Goal: Contribute content: Add original content to the website for others to see

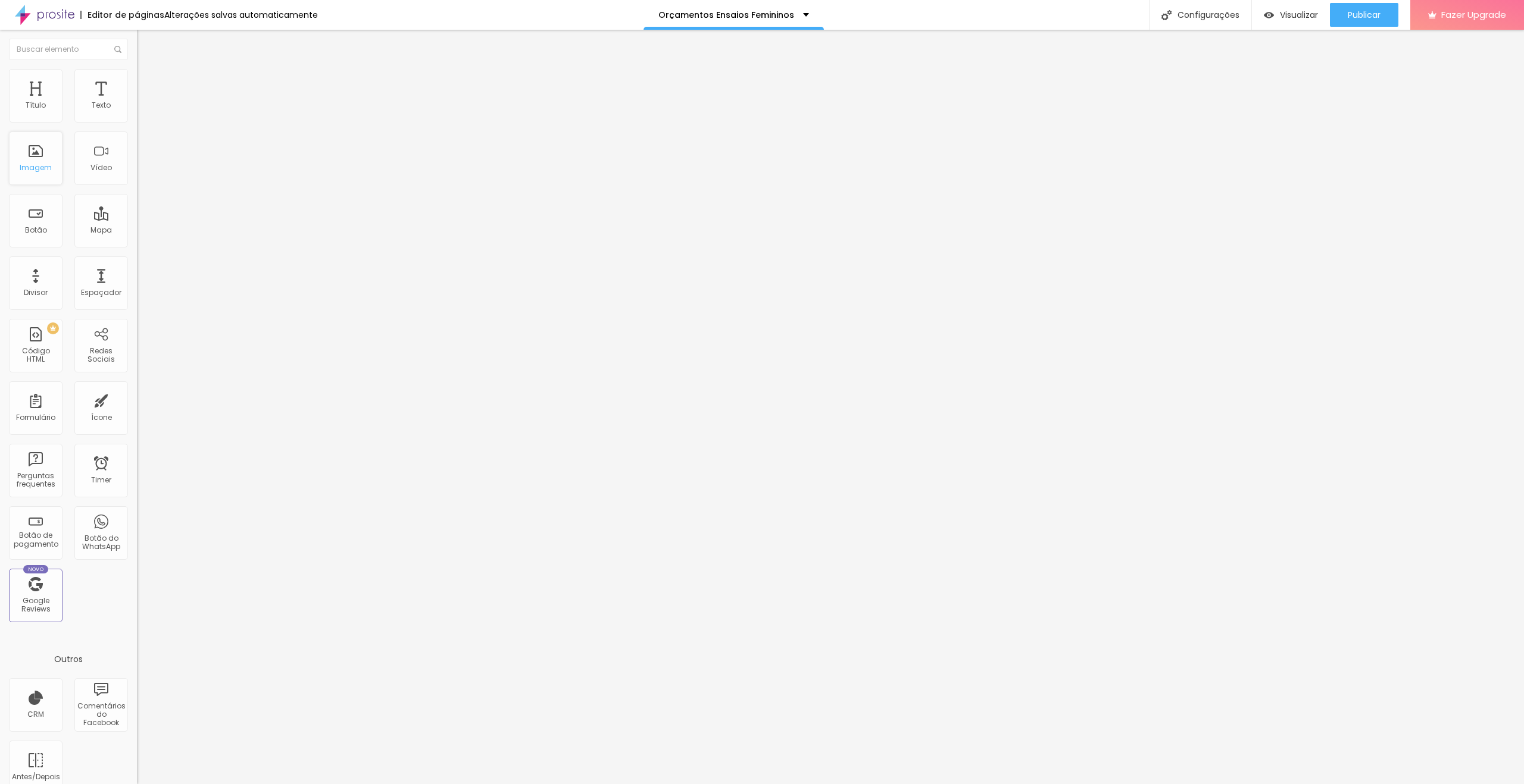
click at [38, 153] on div "Imagem" at bounding box center [35, 158] width 53 height 53
click at [137, 102] on span "Trocar imagem" at bounding box center [169, 98] width 65 height 10
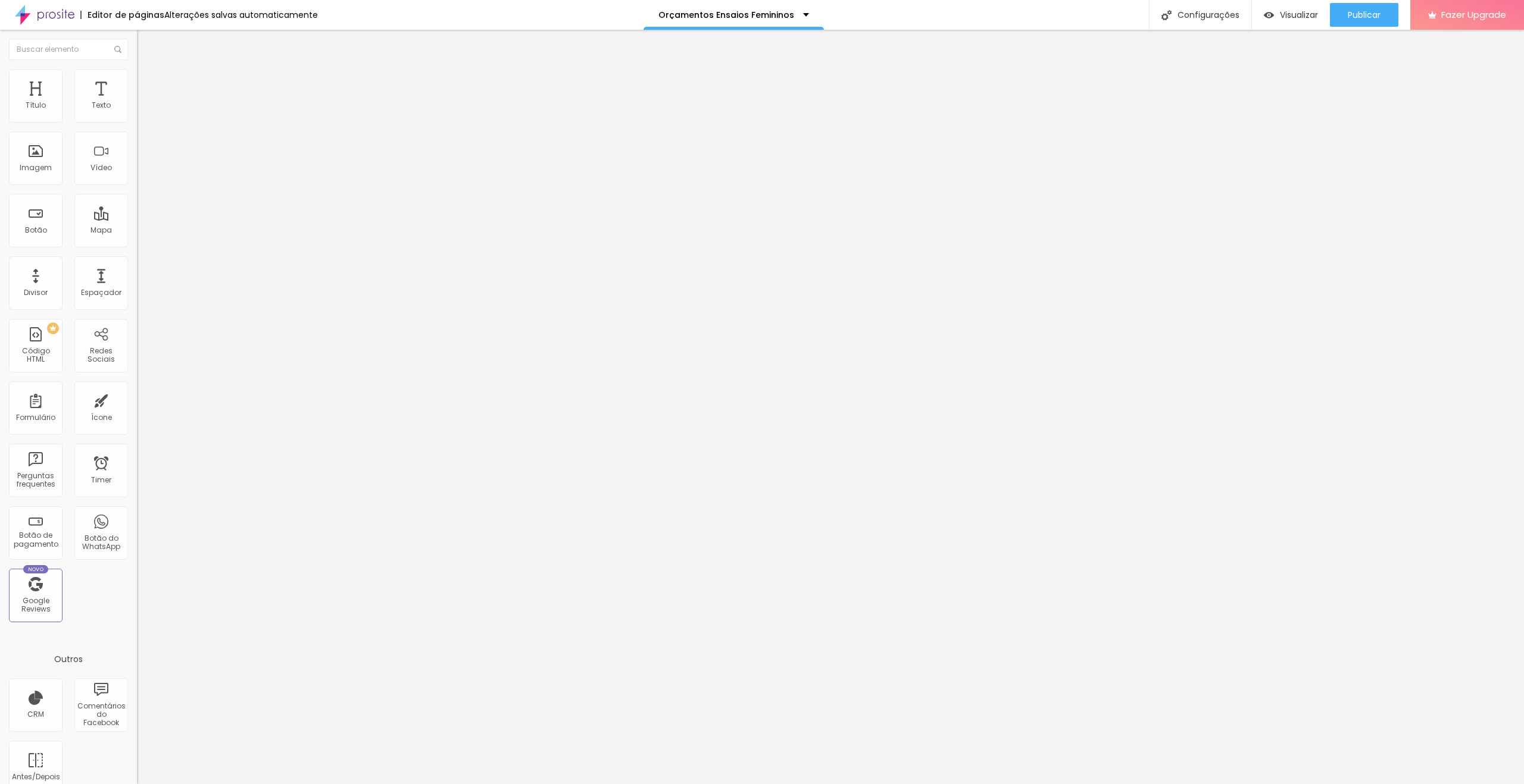
click at [137, 102] on span "Trocar imagem" at bounding box center [169, 98] width 65 height 10
drag, startPoint x: 1091, startPoint y: 350, endPoint x: 1114, endPoint y: 350, distance: 23.0
click at [49, 161] on div "Imagem" at bounding box center [35, 158] width 53 height 53
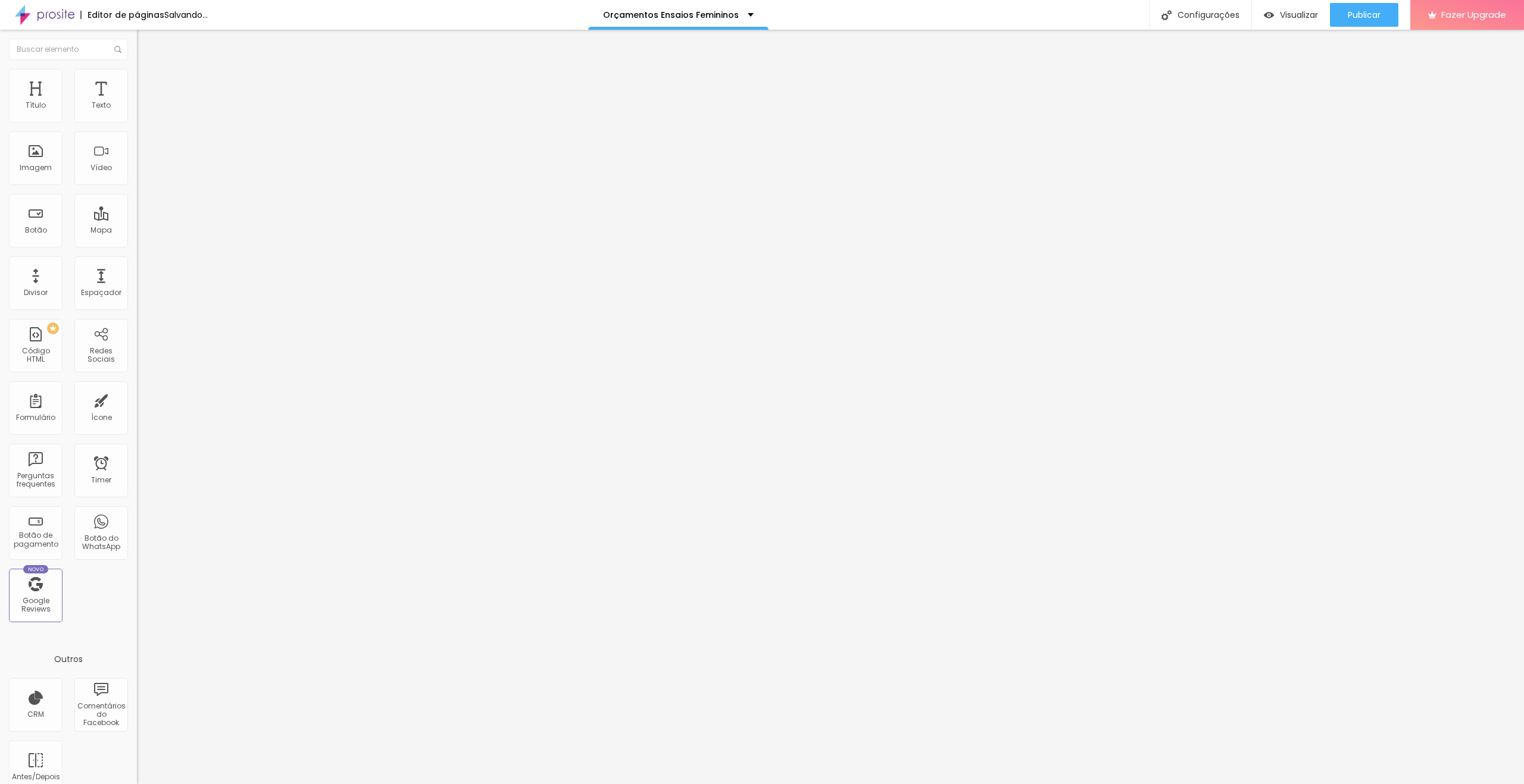
click at [137, 102] on span "Adicionar imagem" at bounding box center [176, 98] width 77 height 10
click at [137, 102] on span "Trocar imagem" at bounding box center [169, 98] width 65 height 10
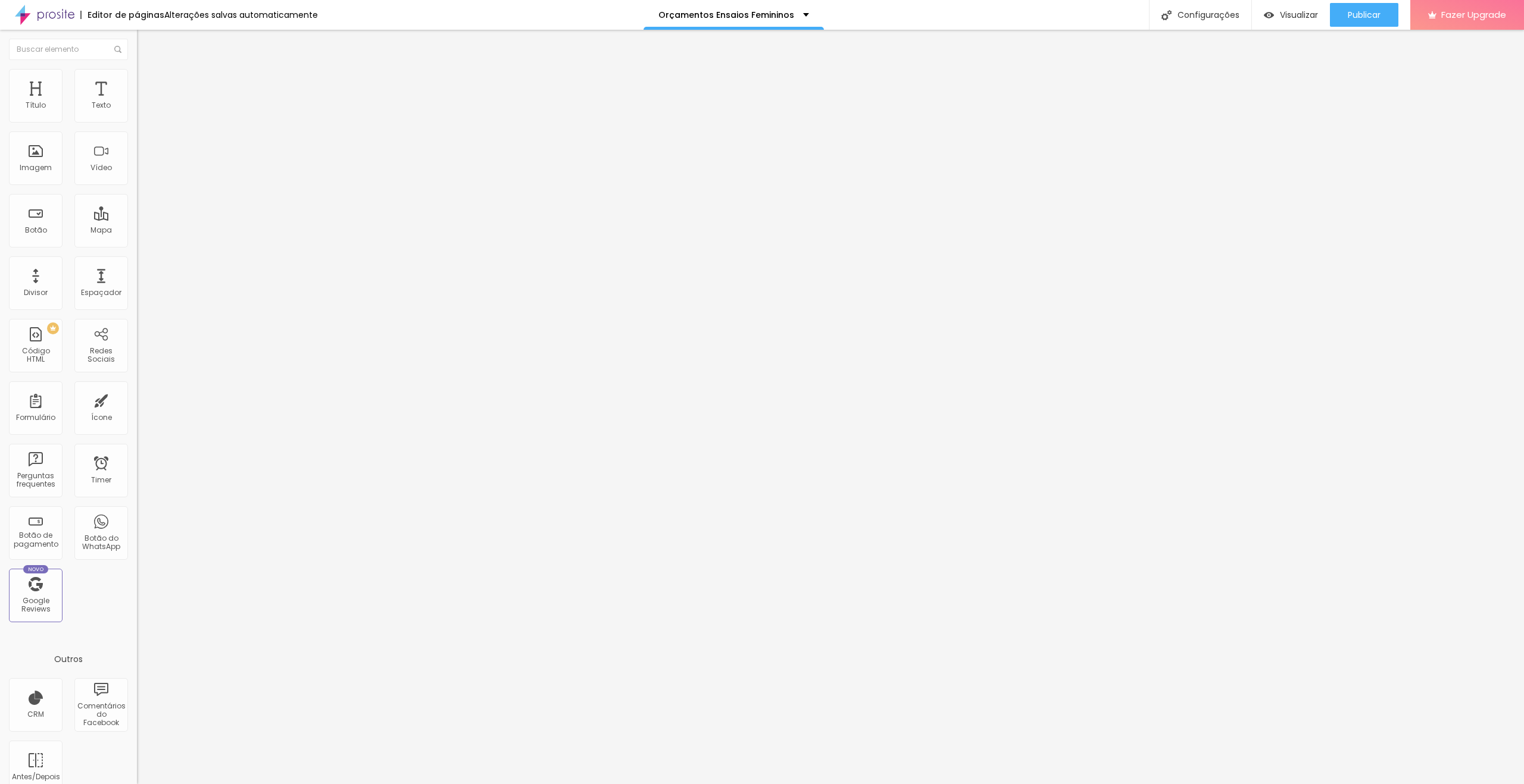
click at [1367, 8] on div "Publicar" at bounding box center [1363, 14] width 32 height 24
click at [1368, 17] on span "Publicar" at bounding box center [1363, 15] width 32 height 10
click at [137, 102] on span "Trocar imagem" at bounding box center [169, 98] width 65 height 10
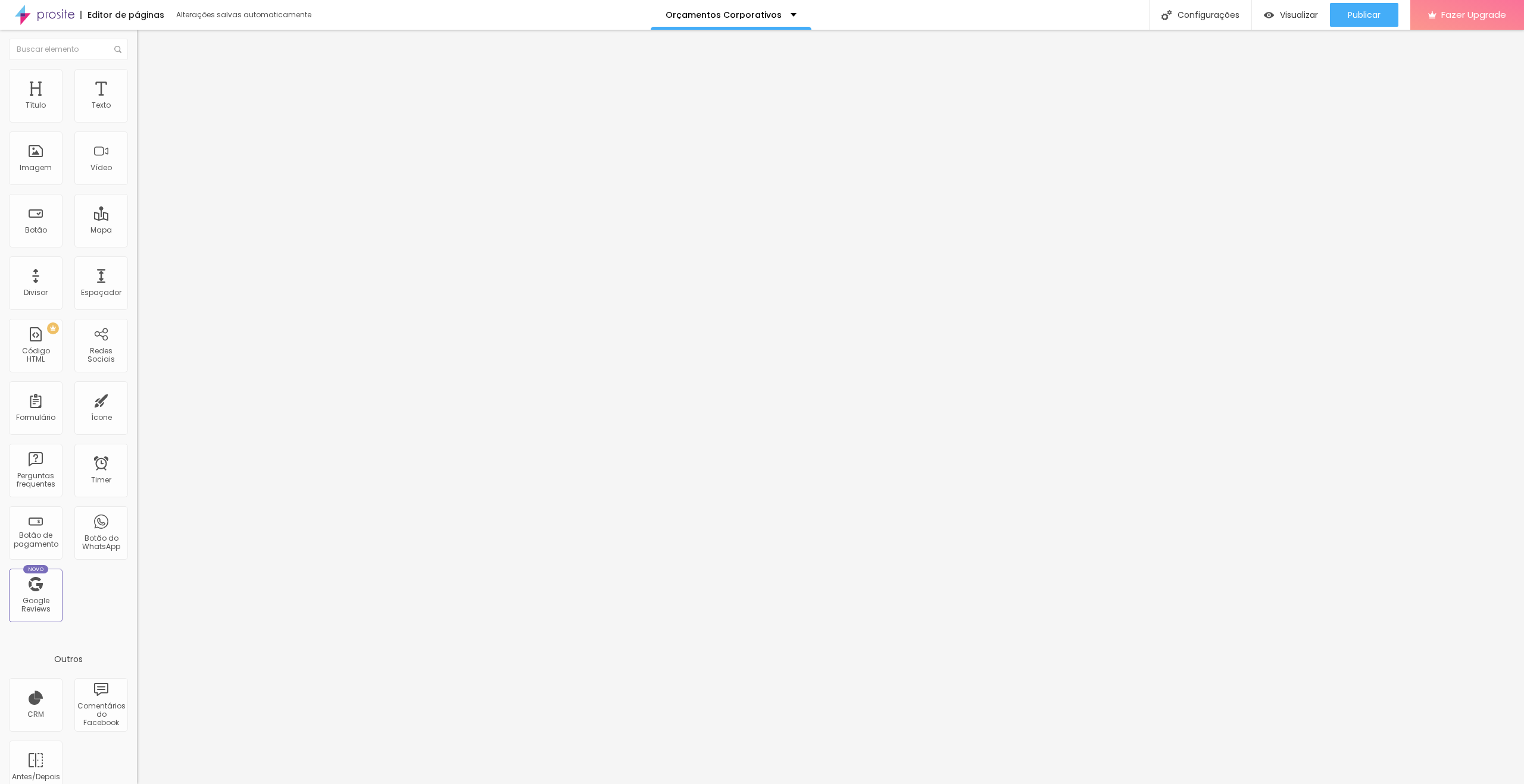
click at [148, 80] on span "Estilo" at bounding box center [156, 77] width 18 height 10
click at [137, 69] on li "Conteúdo" at bounding box center [205, 63] width 137 height 12
click at [137, 81] on img at bounding box center [142, 86] width 10 height 10
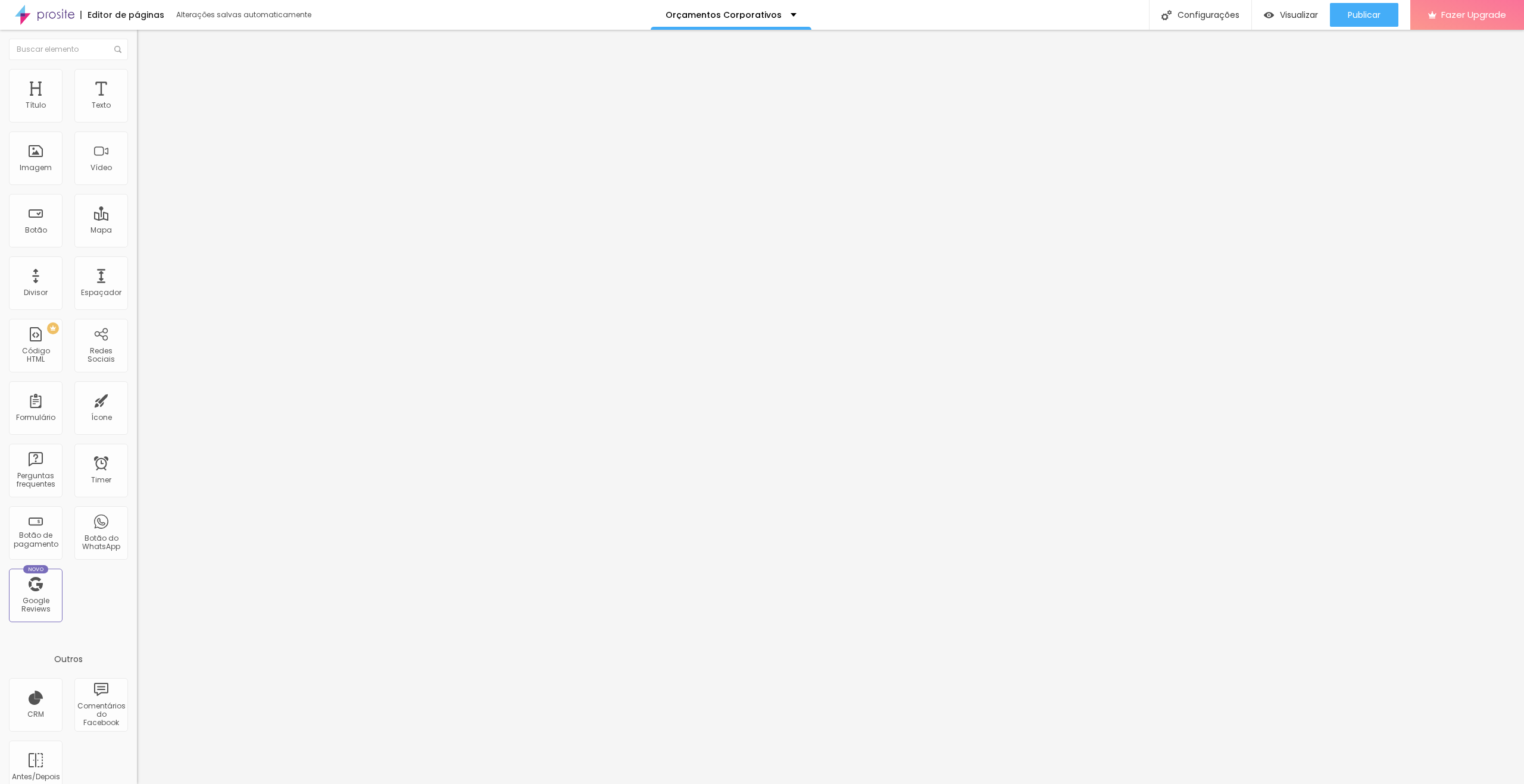
click at [148, 70] on span "Conteúdo" at bounding box center [166, 65] width 37 height 10
click at [137, 102] on span "Trocar imagem" at bounding box center [169, 98] width 65 height 10
click at [202, 102] on span at bounding box center [205, 98] width 7 height 10
click at [137, 102] on span "Adicionar imagem" at bounding box center [176, 98] width 77 height 10
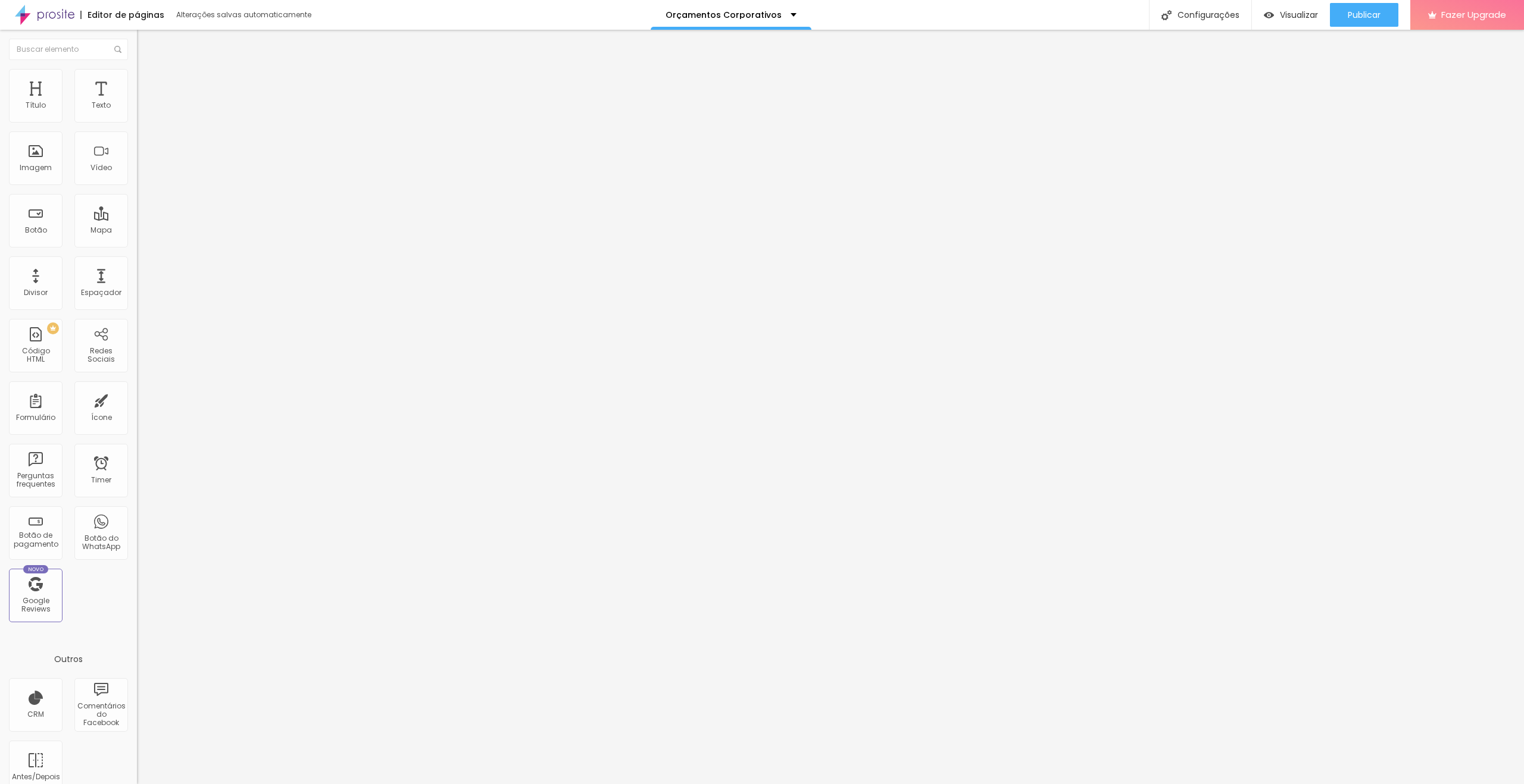
click at [137, 102] on span "Adicionar imagem" at bounding box center [176, 98] width 77 height 10
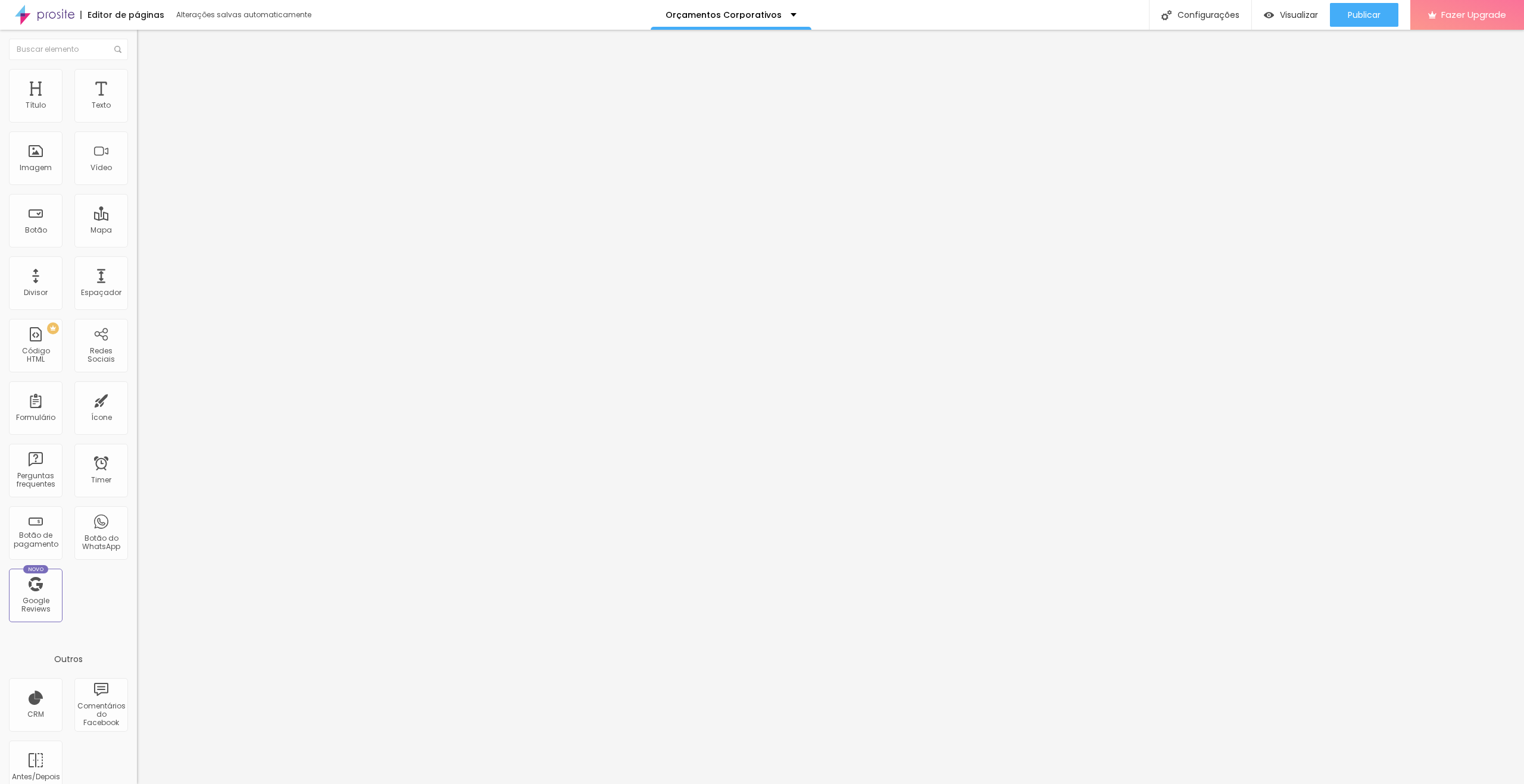
click at [137, 169] on img at bounding box center [141, 166] width 9 height 9
click at [137, 150] on img at bounding box center [141, 147] width 9 height 9
click at [137, 102] on span "Trocar imagem" at bounding box center [169, 98] width 65 height 10
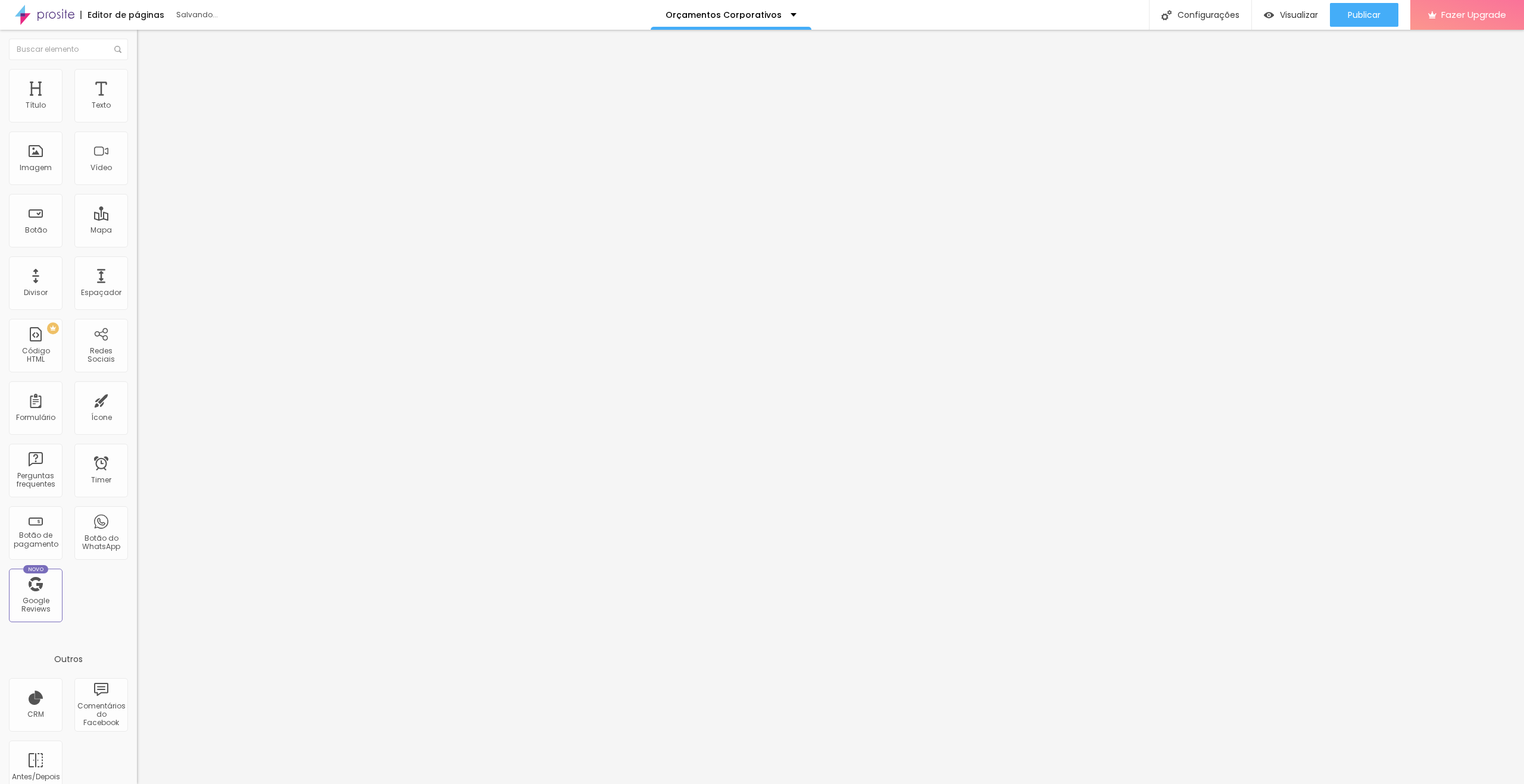
click at [137, 102] on span "Trocar imagem" at bounding box center [169, 98] width 65 height 10
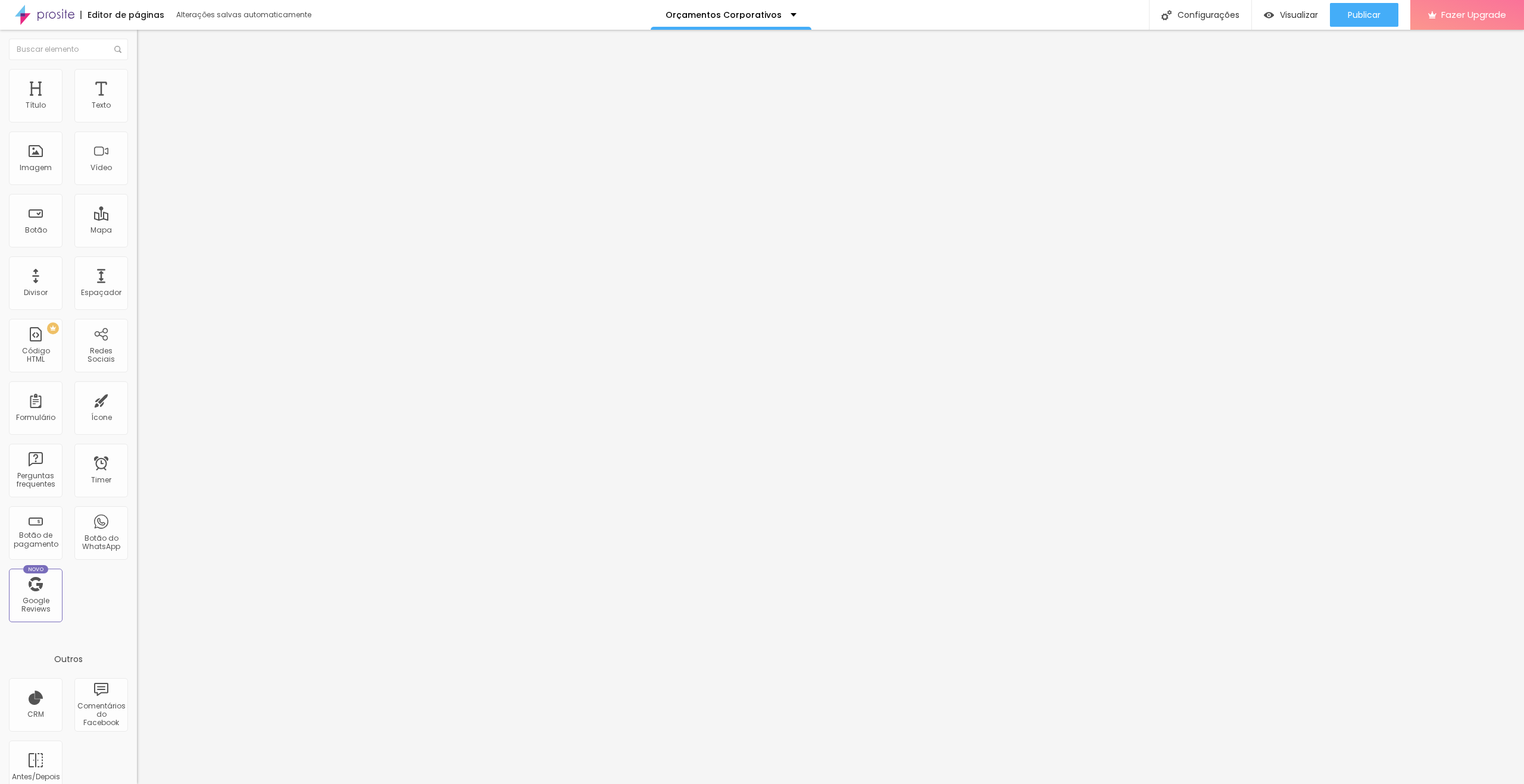
click at [137, 102] on span "Trocar imagem" at bounding box center [169, 98] width 65 height 10
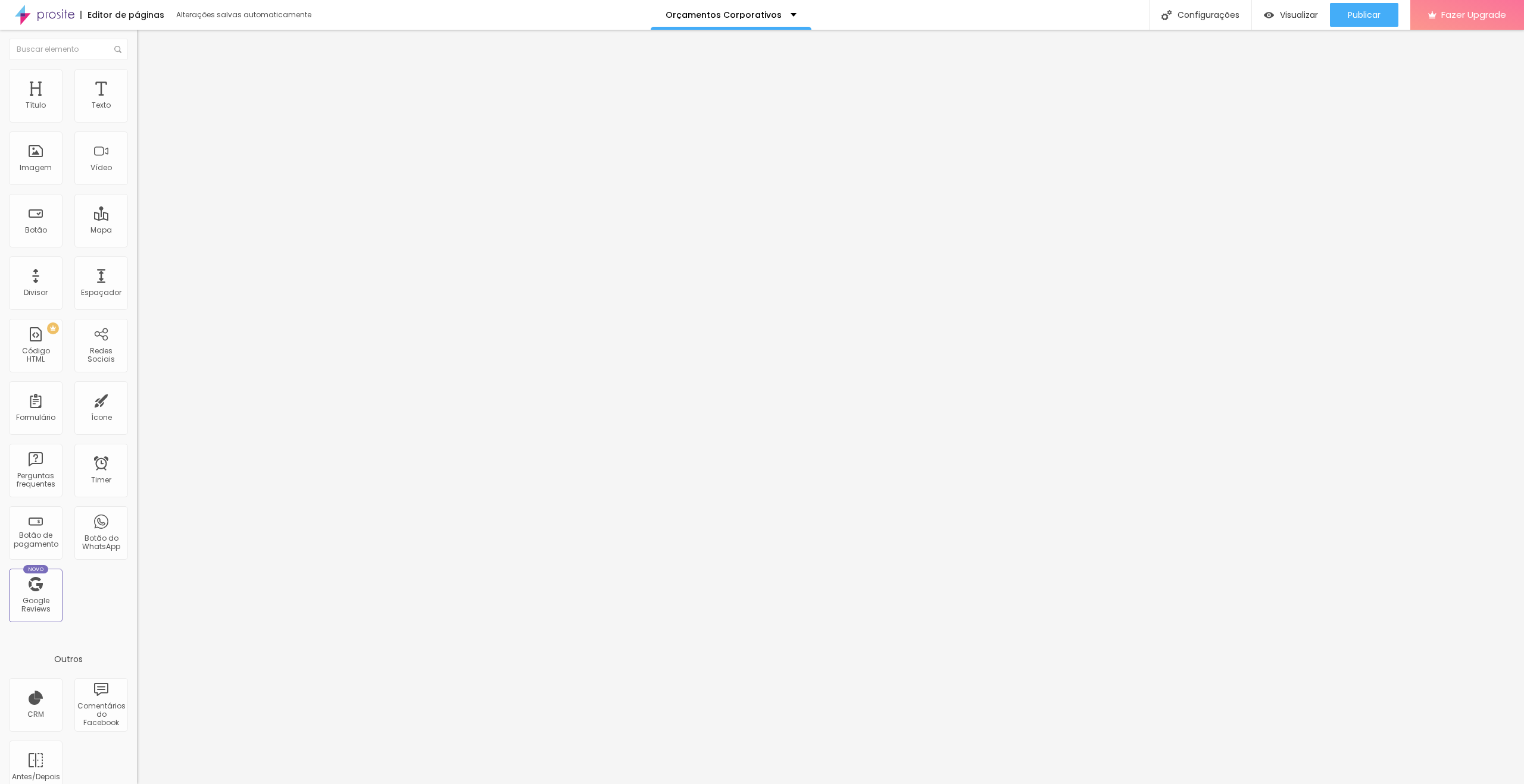
click at [137, 102] on span "Trocar imagem" at bounding box center [169, 98] width 65 height 10
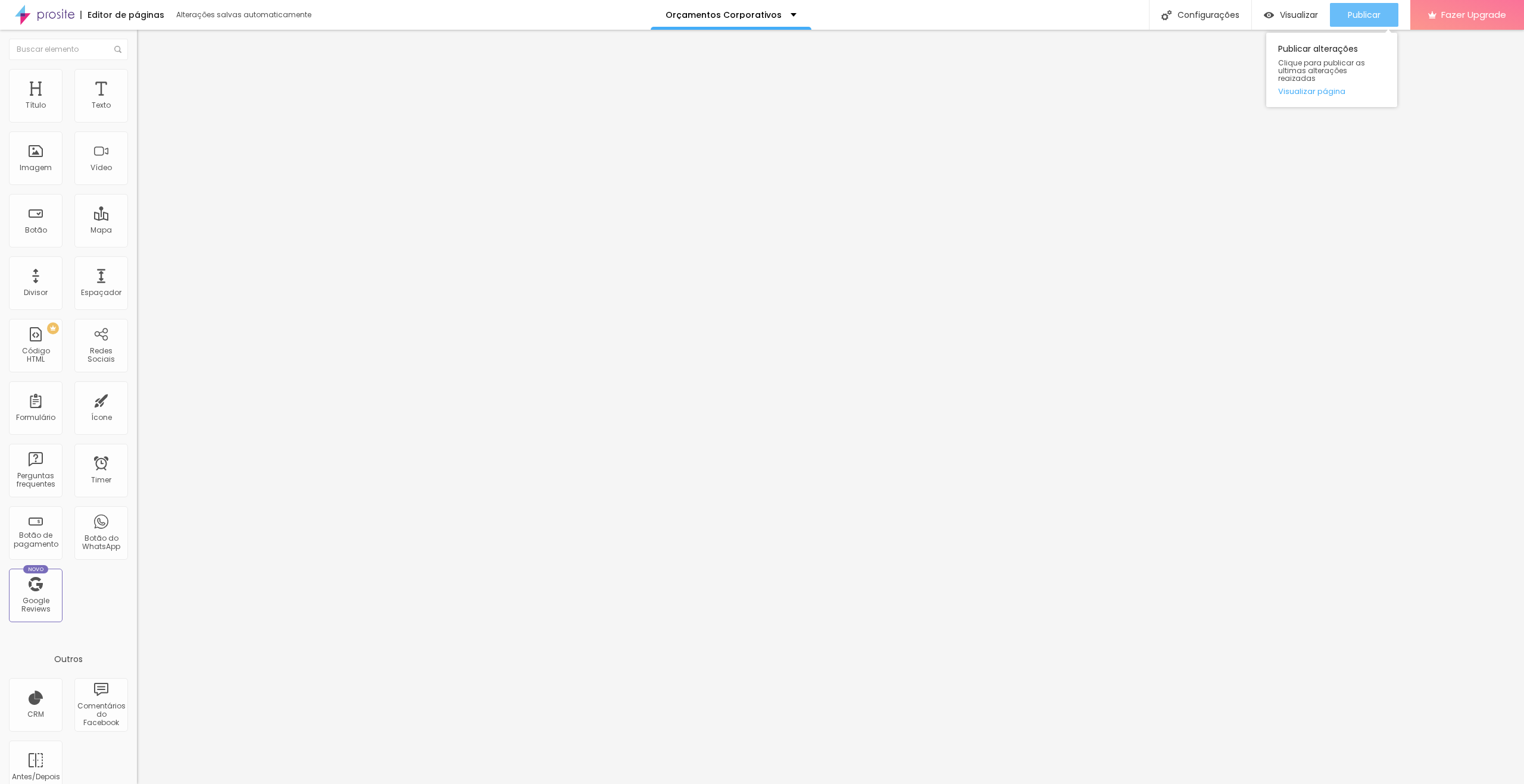
click at [1355, 12] on span "Publicar" at bounding box center [1363, 15] width 32 height 10
click at [1371, 14] on span "Publicar" at bounding box center [1363, 15] width 32 height 10
click at [137, 102] on span "Trocar imagem" at bounding box center [169, 98] width 65 height 10
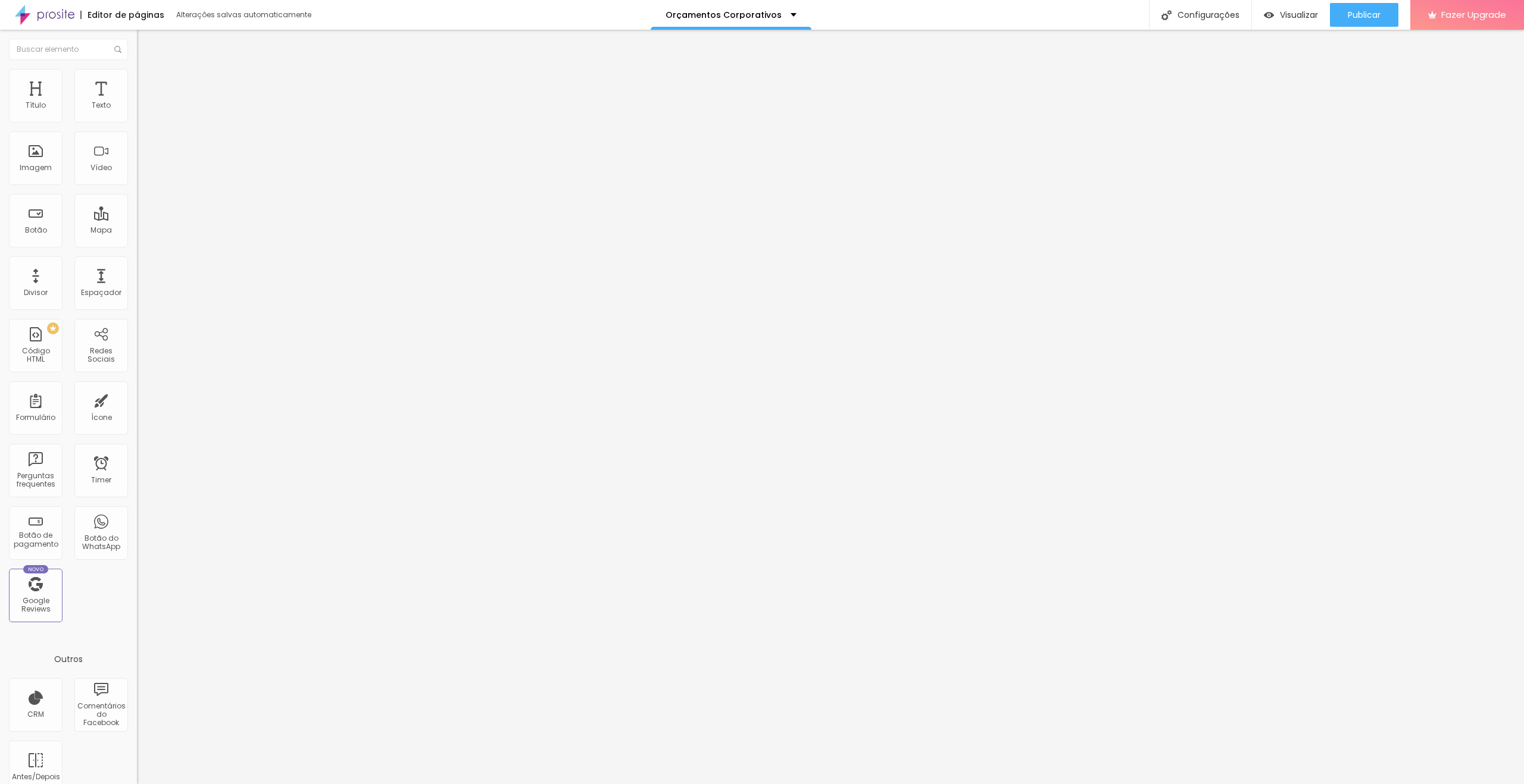
click at [1361, 11] on span "Publicar" at bounding box center [1363, 15] width 32 height 10
click at [1358, 14] on span "Publicar" at bounding box center [1363, 15] width 32 height 10
